Goal: Go to known website: Access a specific website the user already knows

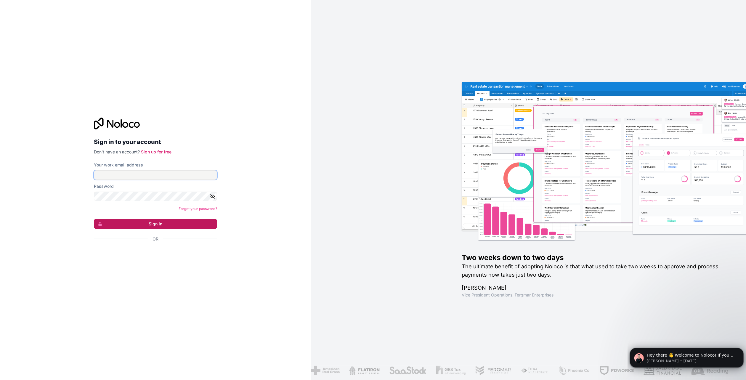
type input "[PERSON_NAME][EMAIL_ADDRESS][DOMAIN_NAME]"
click at [193, 222] on button "Sign in" at bounding box center [155, 224] width 123 height 10
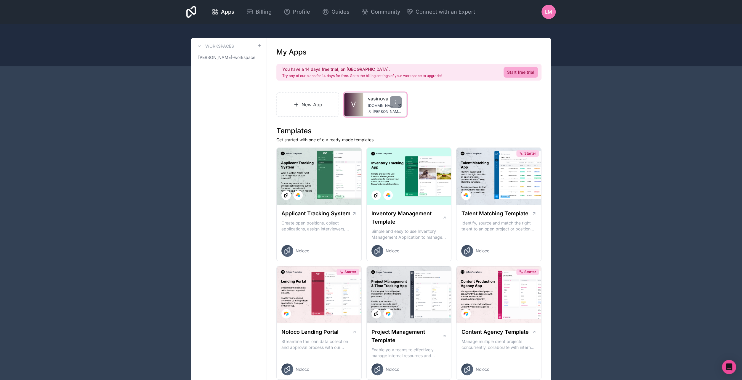
click at [365, 107] on div "vasinova app.vasinova.com spencer@bokettobrands.com" at bounding box center [384, 105] width 43 height 24
click at [357, 106] on link "V" at bounding box center [353, 105] width 19 height 24
